Goal: Information Seeking & Learning: Learn about a topic

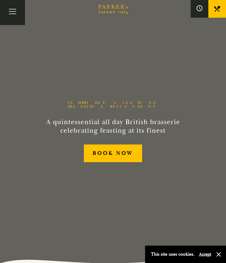
click at [222, 253] on button "button" at bounding box center [219, 254] width 6 height 6
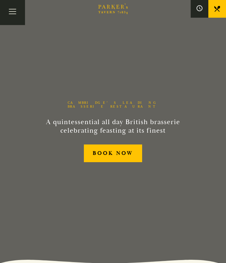
click at [15, 6] on button "Toggle navigation" at bounding box center [12, 12] width 25 height 25
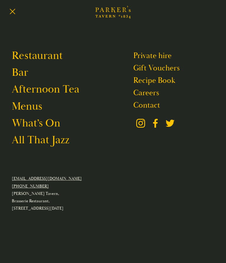
click at [25, 57] on link "Restaurant" at bounding box center [37, 56] width 51 height 14
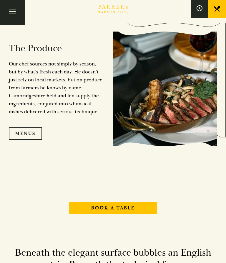
scroll to position [515, 0]
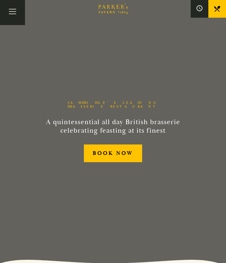
click at [12, 9] on button "Toggle navigation" at bounding box center [12, 12] width 25 height 25
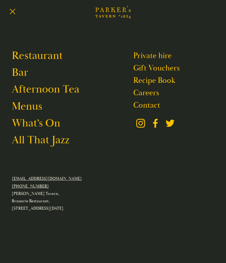
click at [25, 108] on link "Menus" at bounding box center [27, 107] width 30 height 14
click at [9, 10] on button "Toggle navigation" at bounding box center [12, 12] width 25 height 25
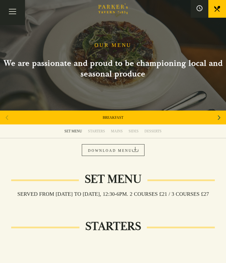
click at [98, 131] on div "STARTERS" at bounding box center [96, 131] width 17 height 5
click at [119, 133] on div "MAINS" at bounding box center [117, 131] width 12 height 5
click at [96, 150] on link "DOWNLOAD MENU" at bounding box center [113, 150] width 63 height 12
click at [10, 6] on button "Toggle navigation" at bounding box center [12, 12] width 25 height 25
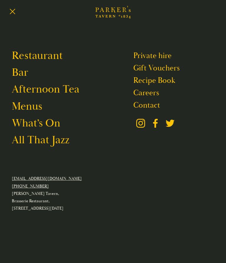
click at [29, 111] on link "Menus" at bounding box center [27, 107] width 30 height 14
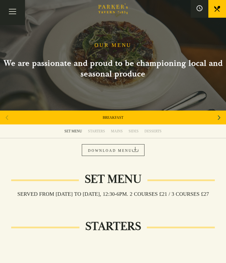
click at [73, 129] on div "SET MENU" at bounding box center [74, 131] width 18 height 5
click at [98, 131] on div "STARTERS" at bounding box center [96, 131] width 17 height 5
click at [9, 10] on button "Toggle navigation" at bounding box center [12, 12] width 25 height 25
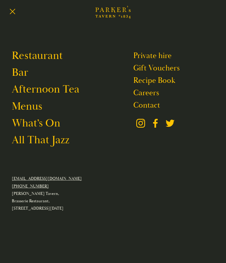
click at [33, 139] on link "All That Jazz" at bounding box center [41, 140] width 58 height 14
